Goal: Check status: Check status

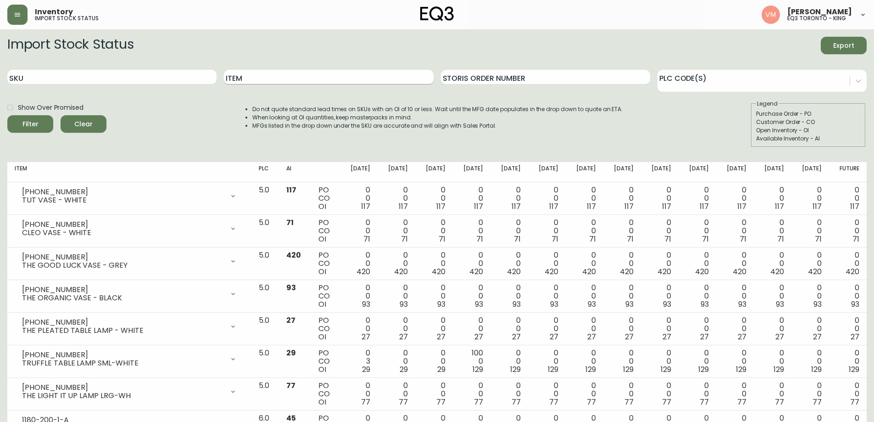
click at [259, 73] on input "Item" at bounding box center [328, 77] width 209 height 15
click at [278, 78] on input "Item" at bounding box center [328, 77] width 209 height 15
type input "MONARCH"
click at [7, 115] on button "Filter" at bounding box center [30, 123] width 46 height 17
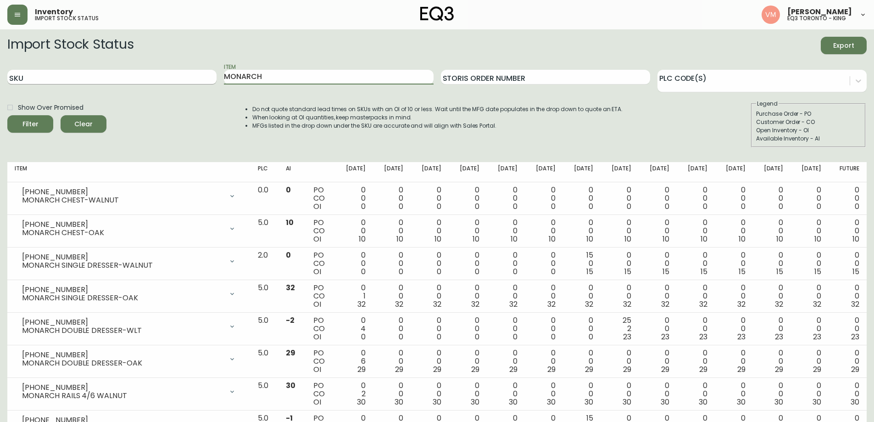
click at [43, 78] on input "SKU" at bounding box center [111, 77] width 209 height 15
paste input "[PHONE_NUMBER]"
type input "[PHONE_NUMBER]"
click at [7, 115] on button "Filter" at bounding box center [30, 123] width 46 height 17
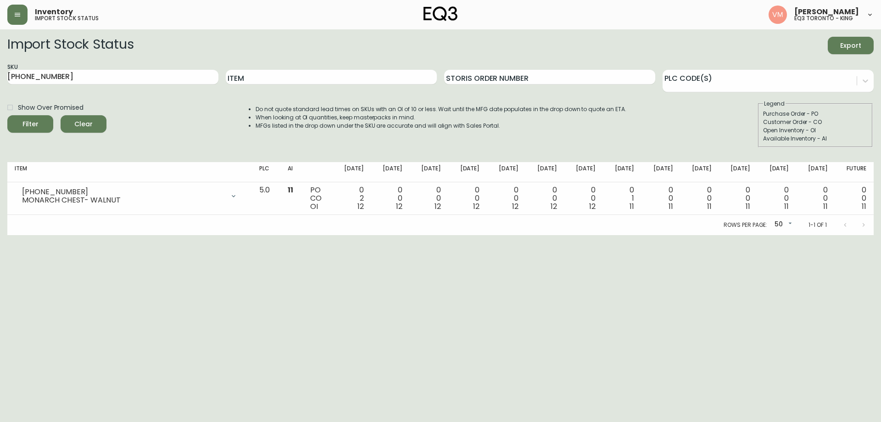
click at [152, 136] on div "Show Over Promised Filter Clear Do not quote standard lead times on SKUs with a…" at bounding box center [440, 124] width 866 height 48
drag, startPoint x: 152, startPoint y: 78, endPoint x: 0, endPoint y: 77, distance: 152.3
click at [0, 77] on main "Import Stock Status Export SKU [PHONE_NUMBER] Item Storis Order Number PLC Code…" at bounding box center [440, 132] width 881 height 206
paste input "2"
type input "[PHONE_NUMBER]"
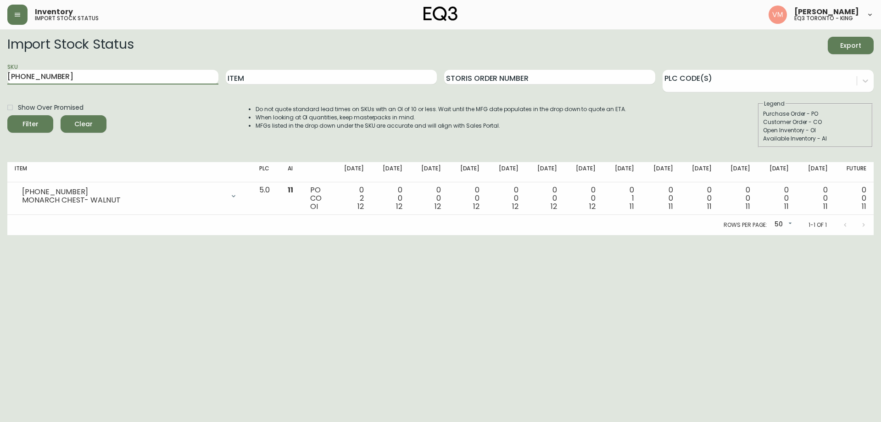
click at [7, 115] on button "Filter" at bounding box center [30, 123] width 46 height 17
